Goal: Information Seeking & Learning: Learn about a topic

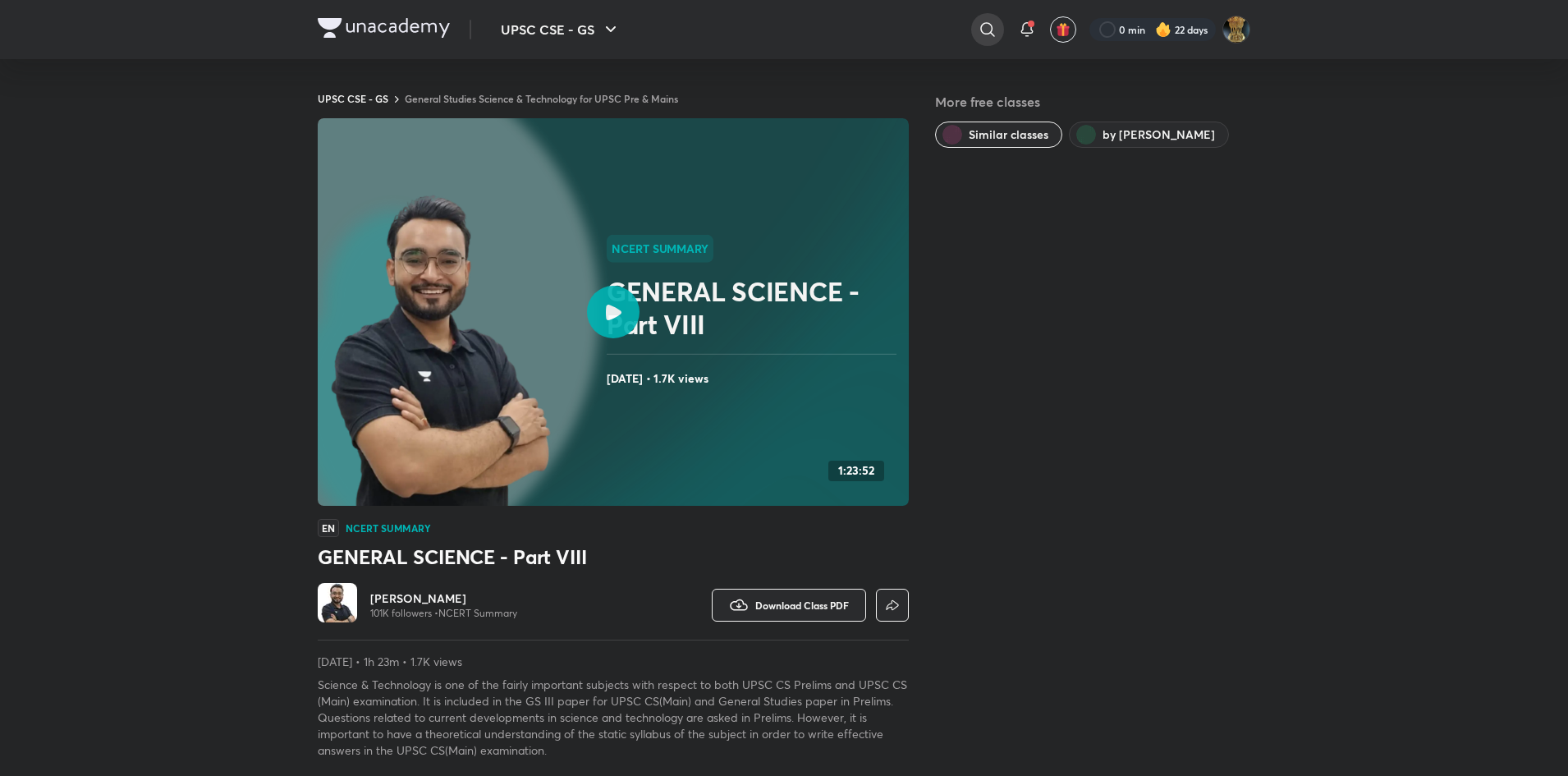
click at [977, 33] on icon at bounding box center [987, 29] width 19 height 19
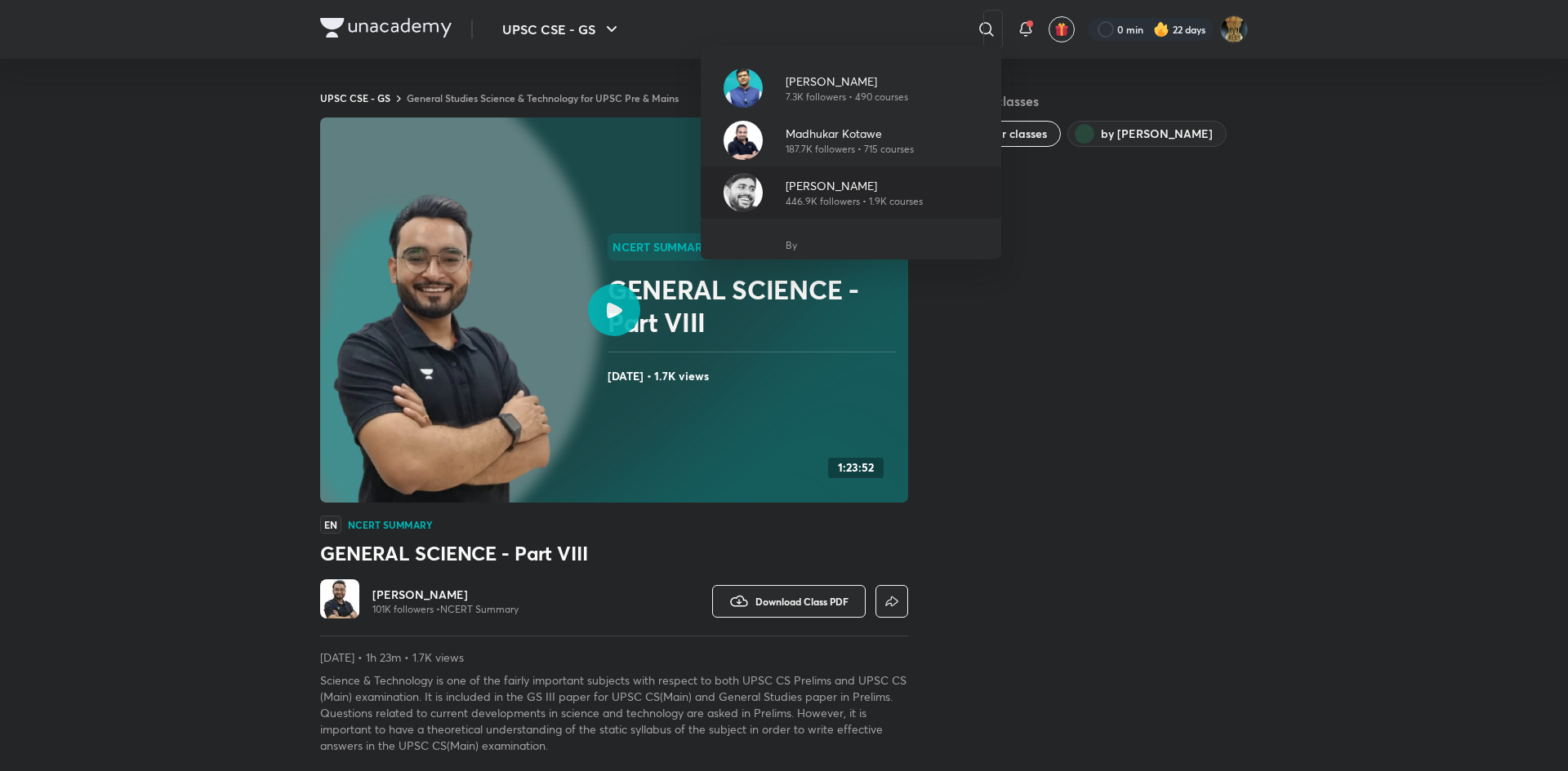
click at [834, 190] on p "[PERSON_NAME]" at bounding box center [854, 186] width 137 height 17
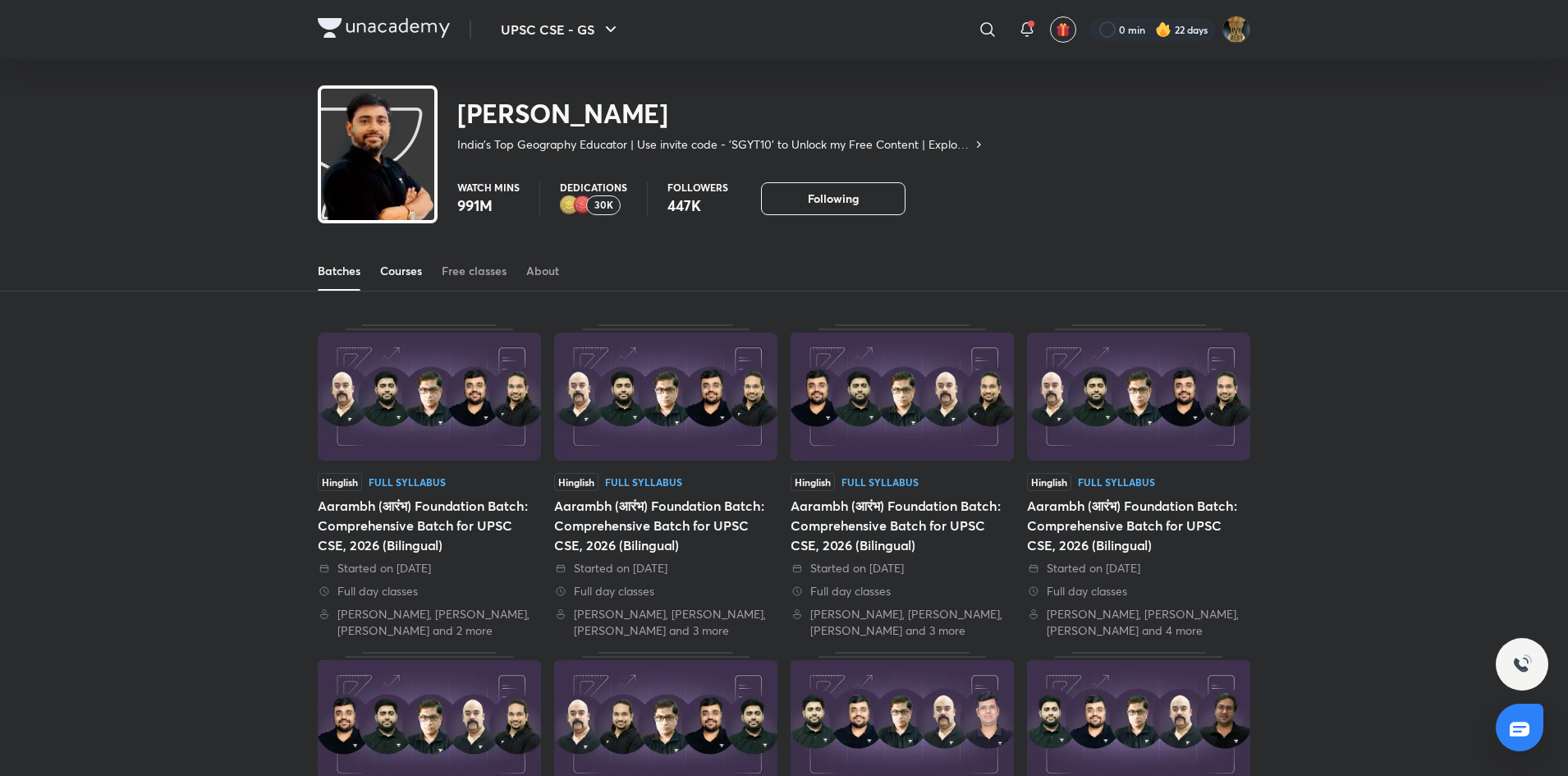
click at [390, 276] on div "Courses" at bounding box center [401, 271] width 42 height 16
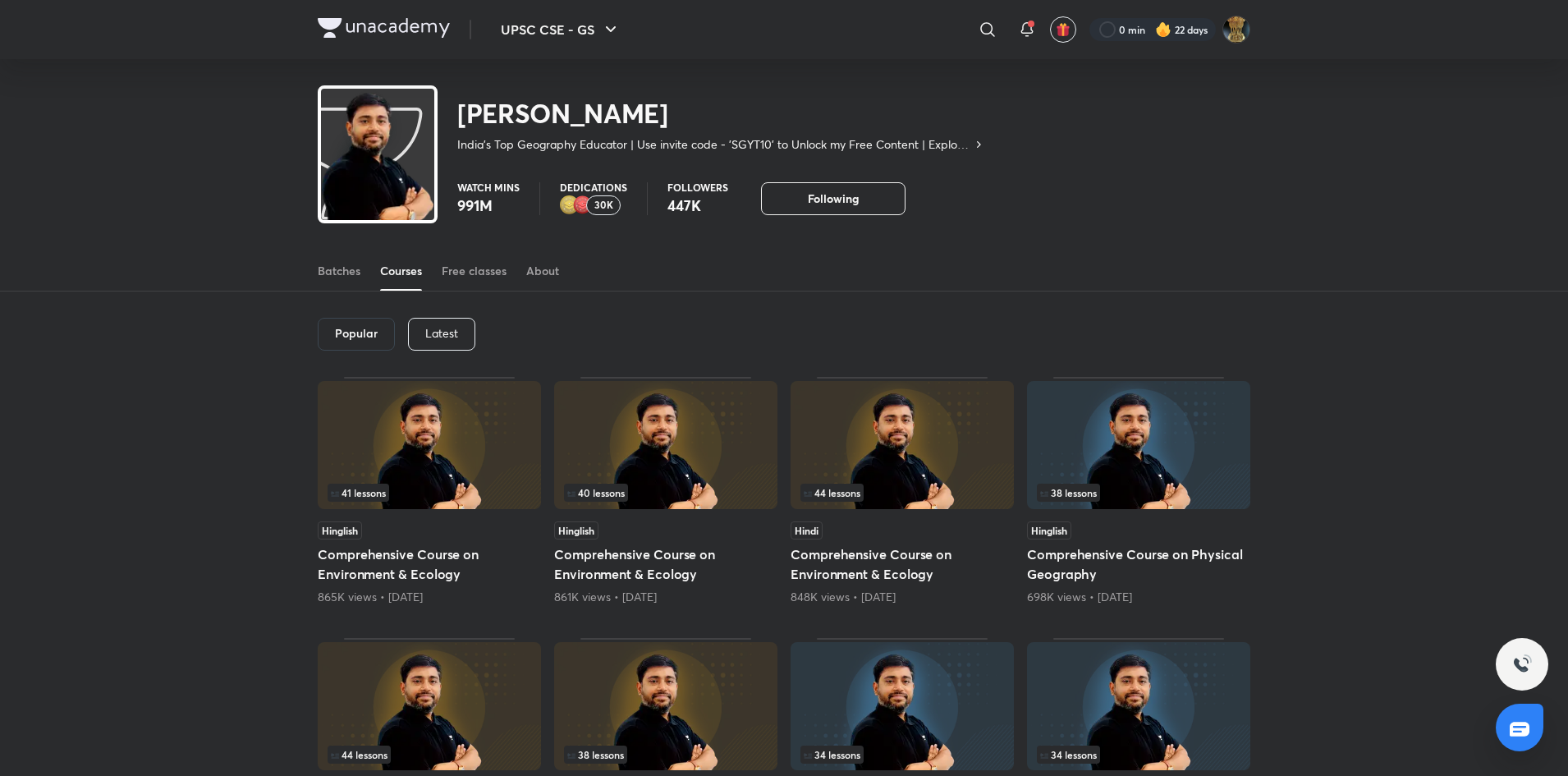
click at [451, 336] on p "Latest" at bounding box center [441, 334] width 33 height 14
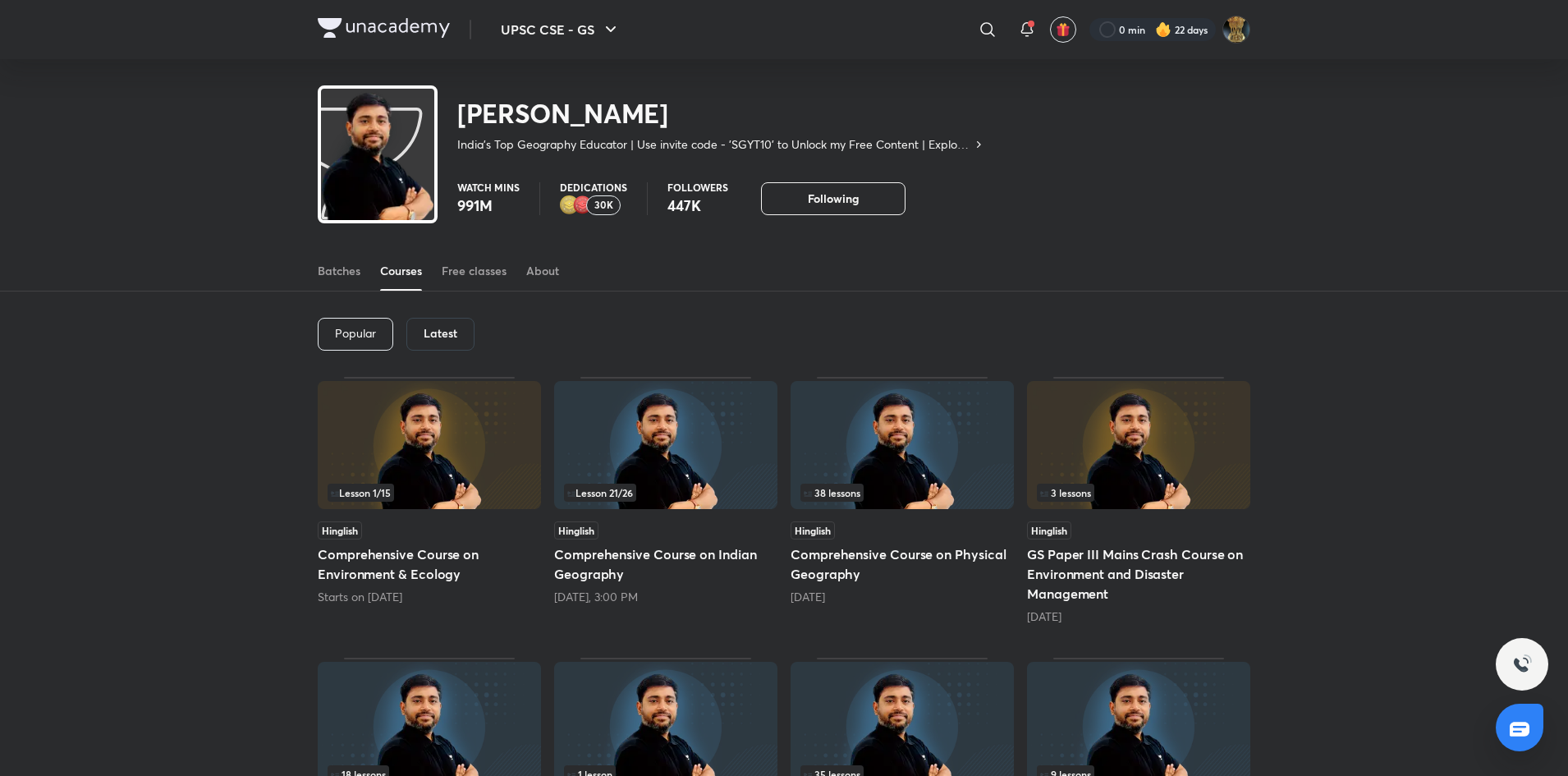
click at [899, 428] on img at bounding box center [902, 445] width 223 height 128
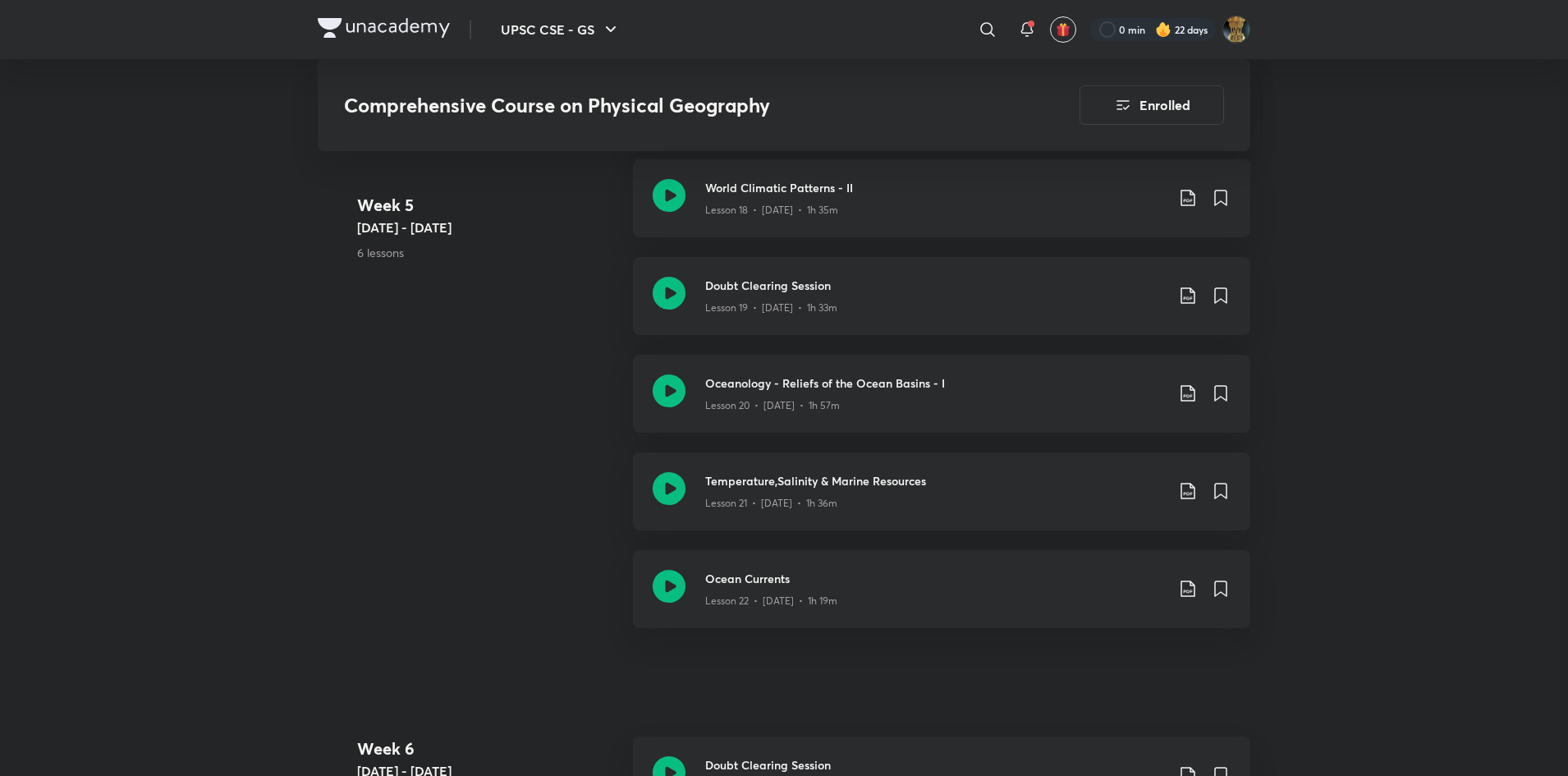
scroll to position [2994, 0]
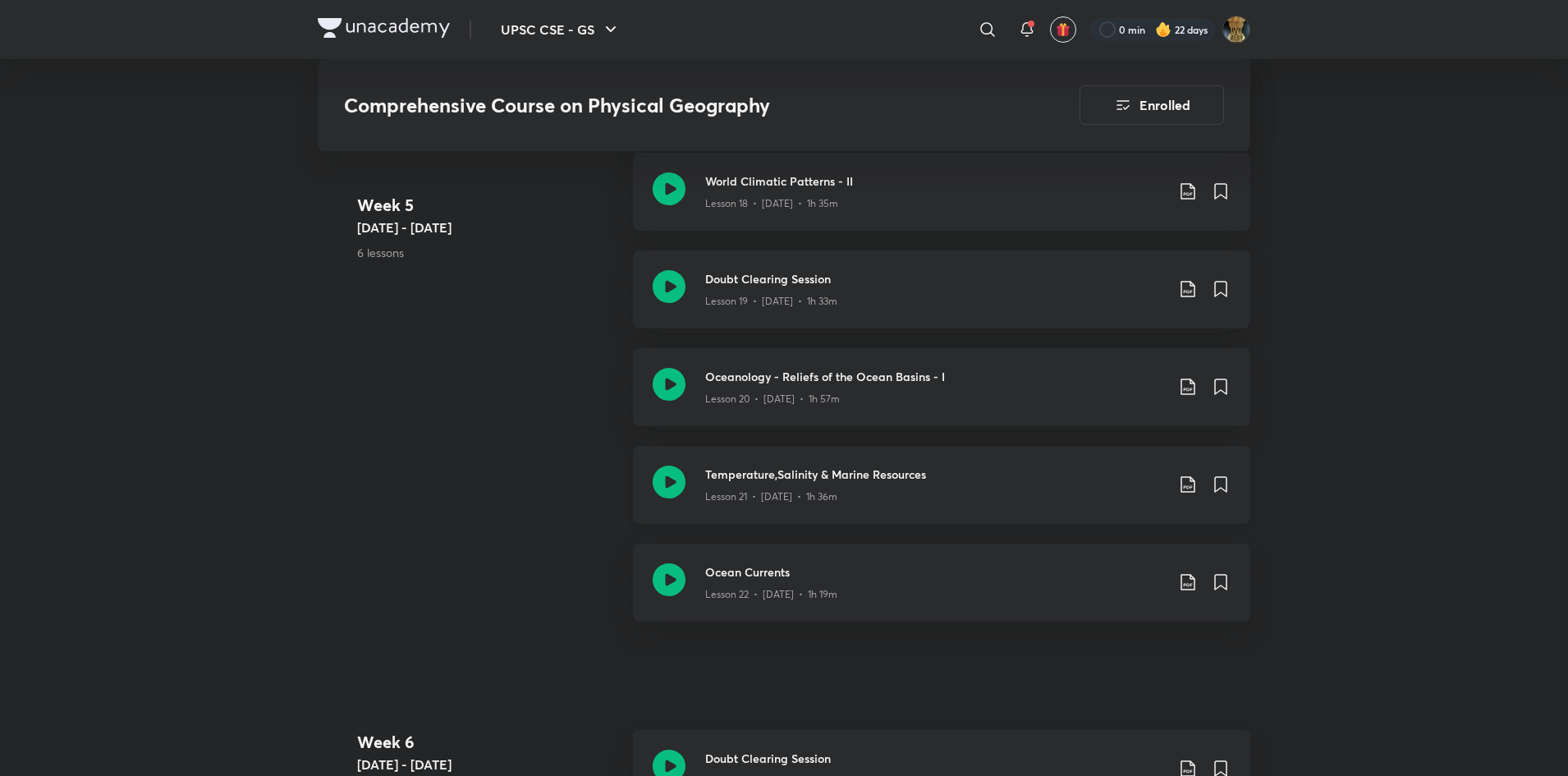
click at [798, 493] on p "Lesson 21 • [DATE] • 1h 36m" at bounding box center [771, 496] width 132 height 14
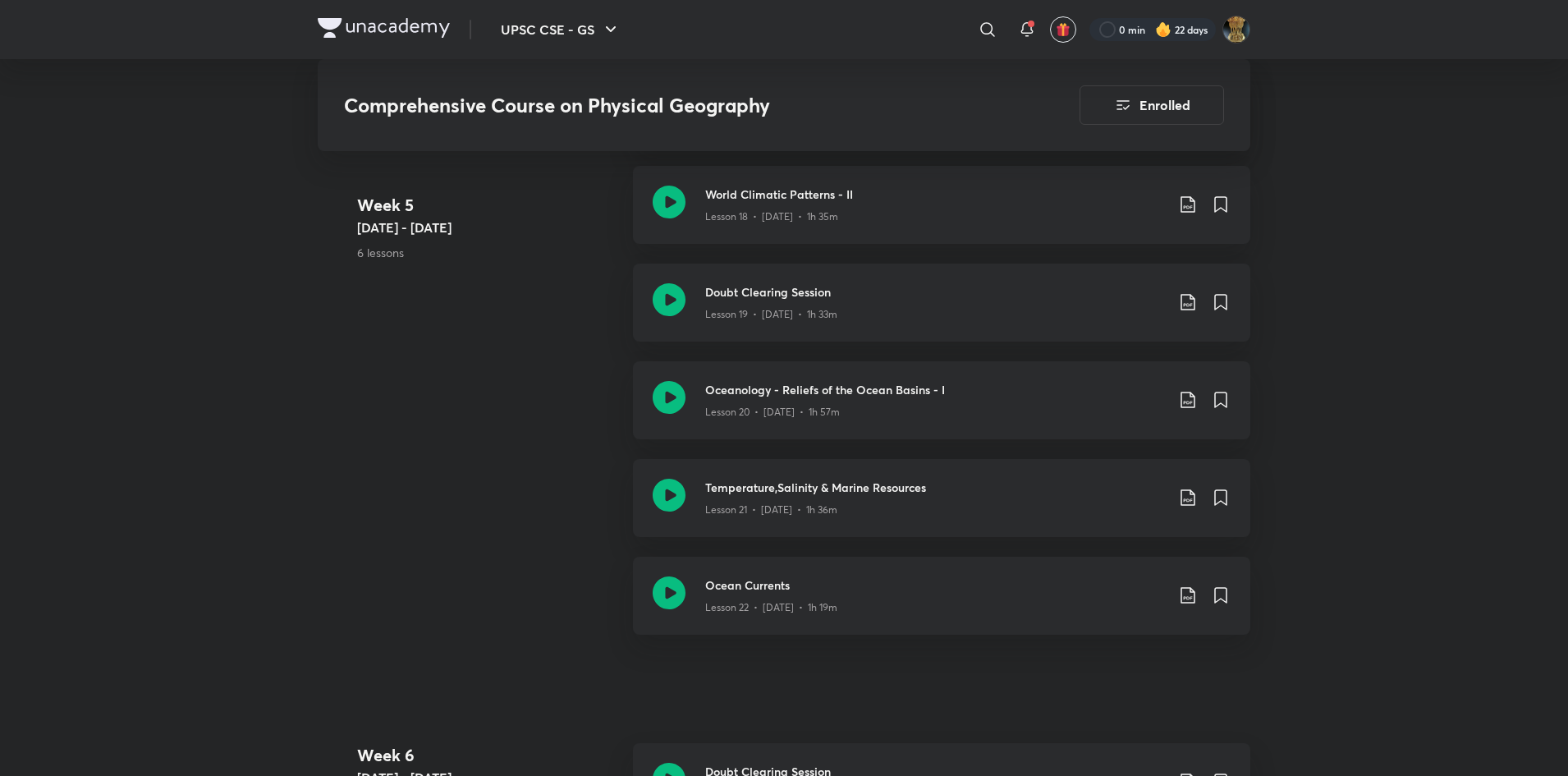
scroll to position [3002, 0]
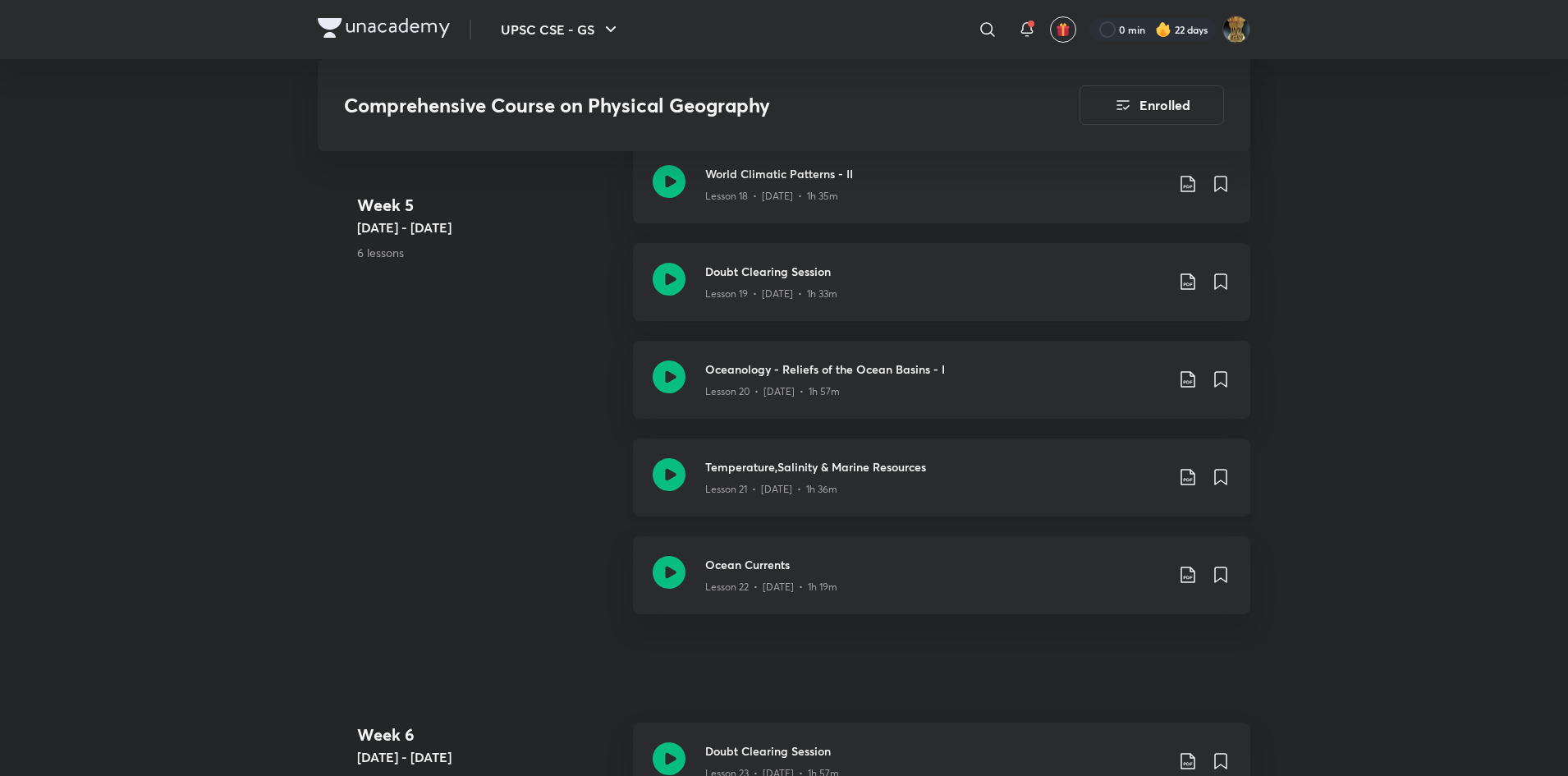
click at [870, 451] on div "Temperature,Salinity & Marine Resources Lesson 21 • [DATE] • 1h 36m" at bounding box center [941, 478] width 618 height 78
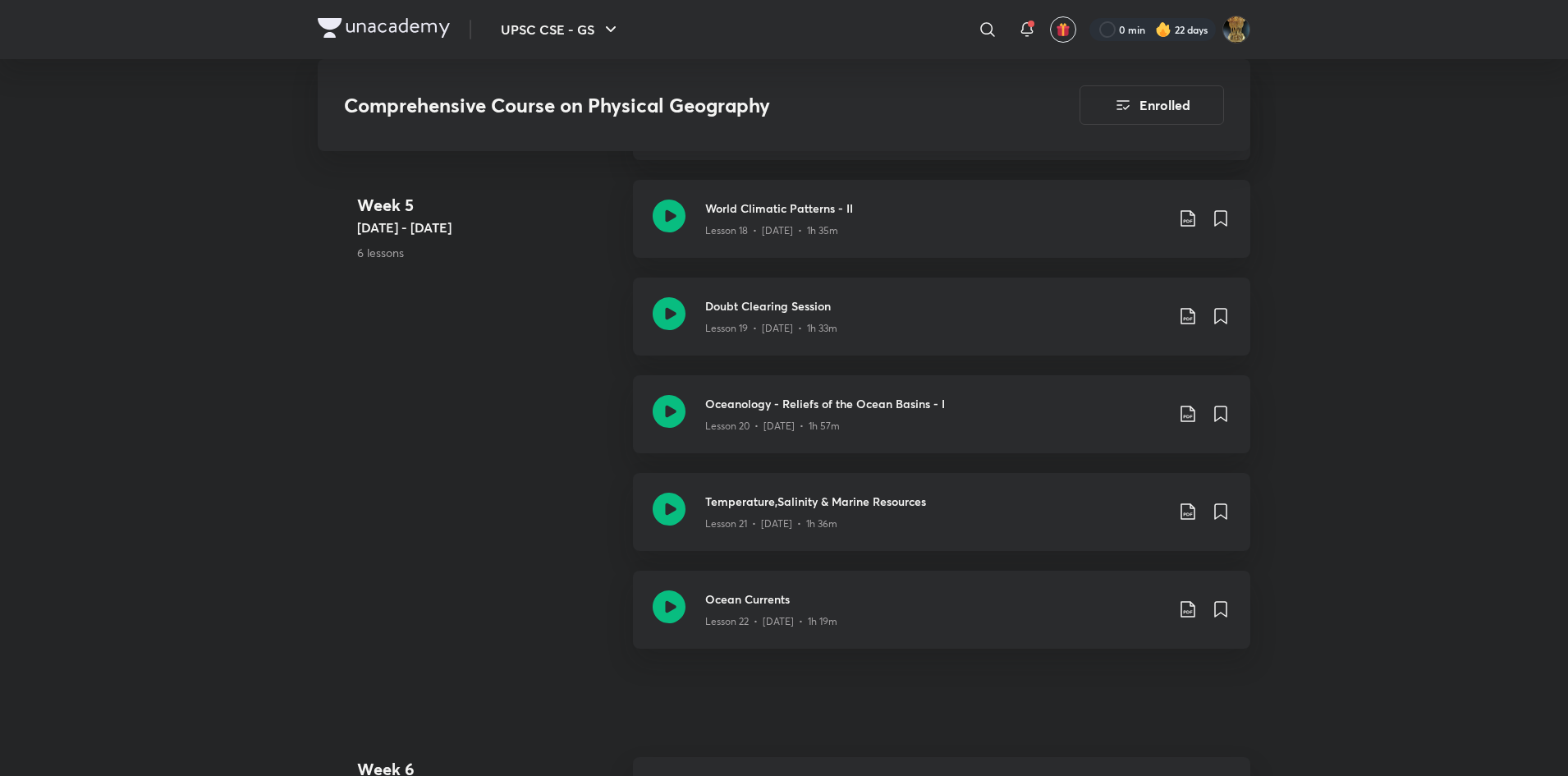
scroll to position [2987, 0]
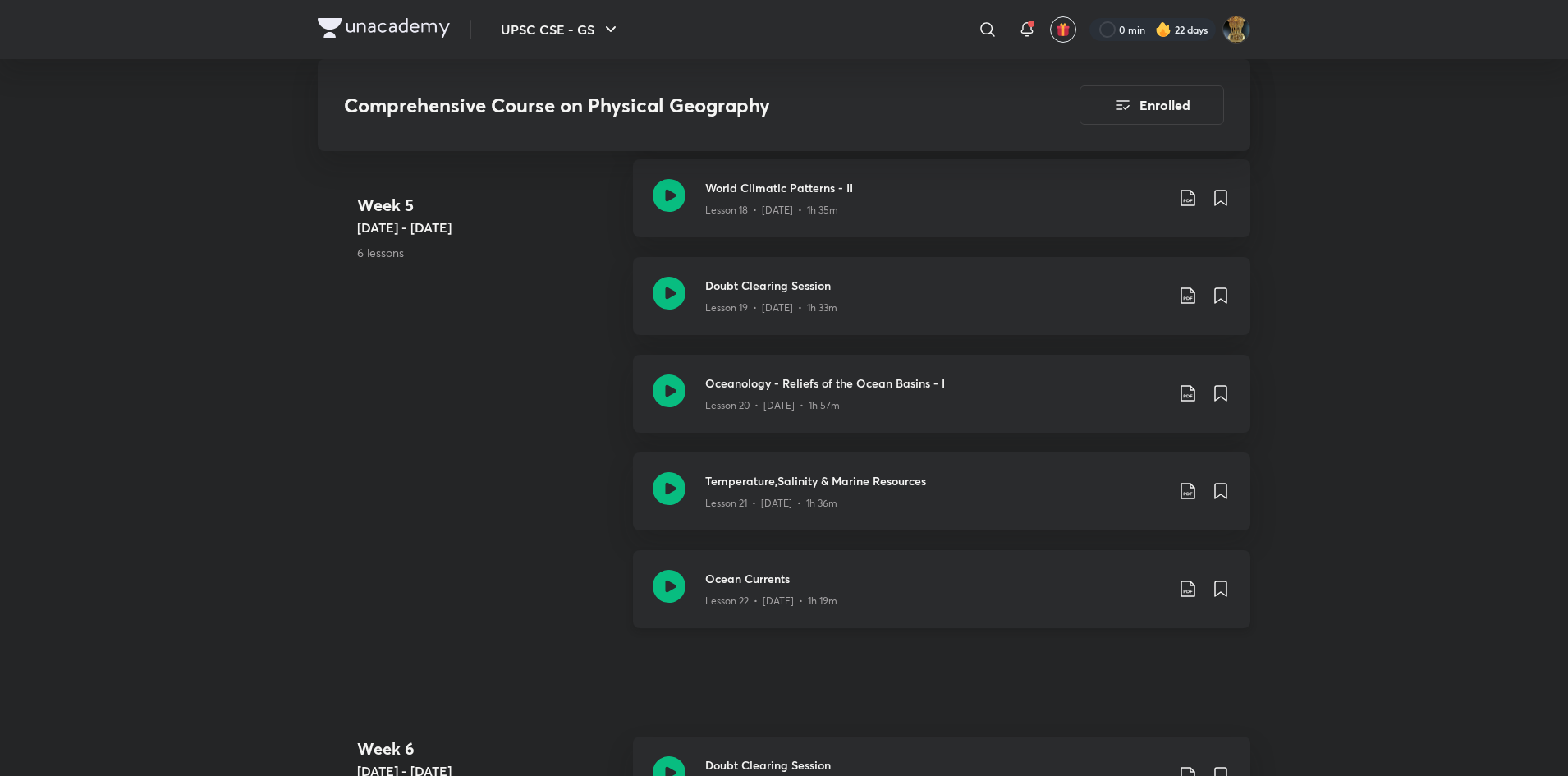
click at [800, 587] on div "Lesson 22 • [DATE] • 1h 19m" at bounding box center [935, 598] width 460 height 21
